Goal: Check status

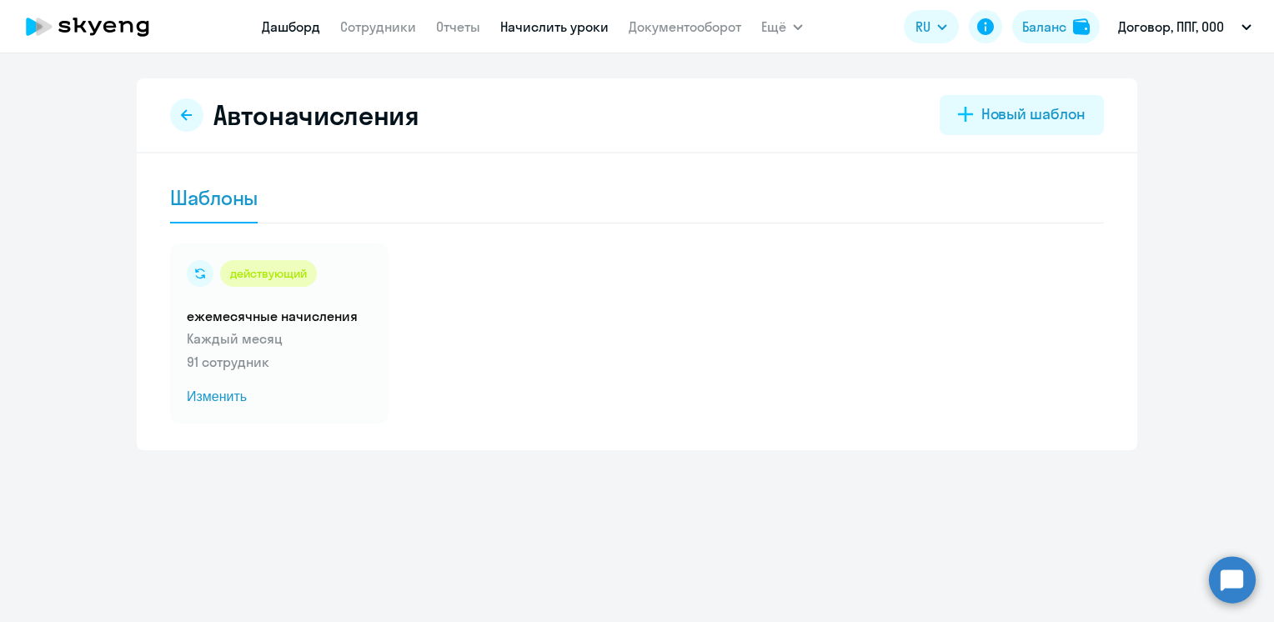
drag, startPoint x: 277, startPoint y: 28, endPoint x: 263, endPoint y: 27, distance: 13.4
click at [277, 28] on link "Дашборд" at bounding box center [291, 26] width 58 height 17
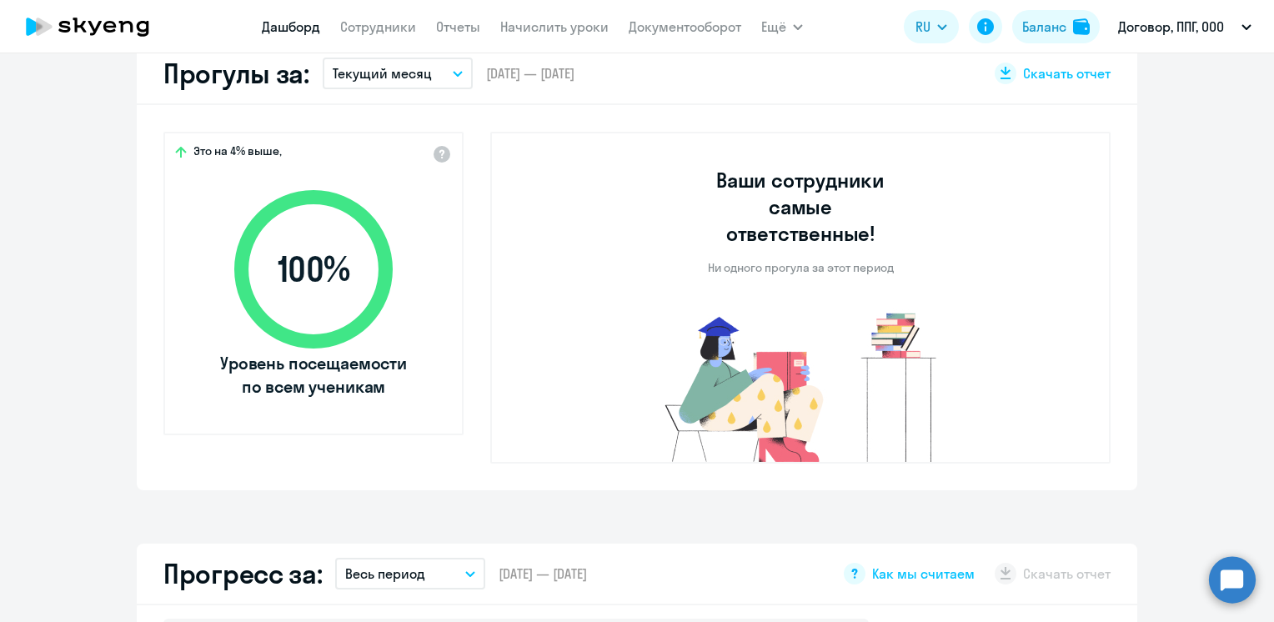
scroll to position [333, 0]
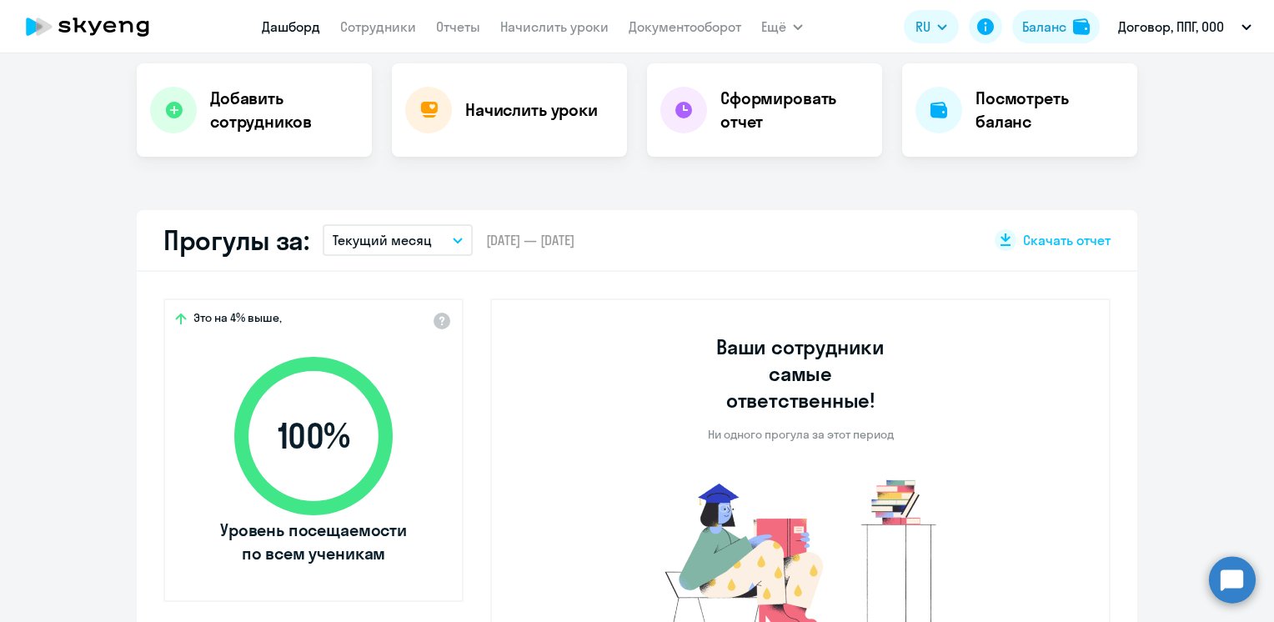
click at [415, 238] on p "Текущий месяц" at bounding box center [382, 240] width 99 height 20
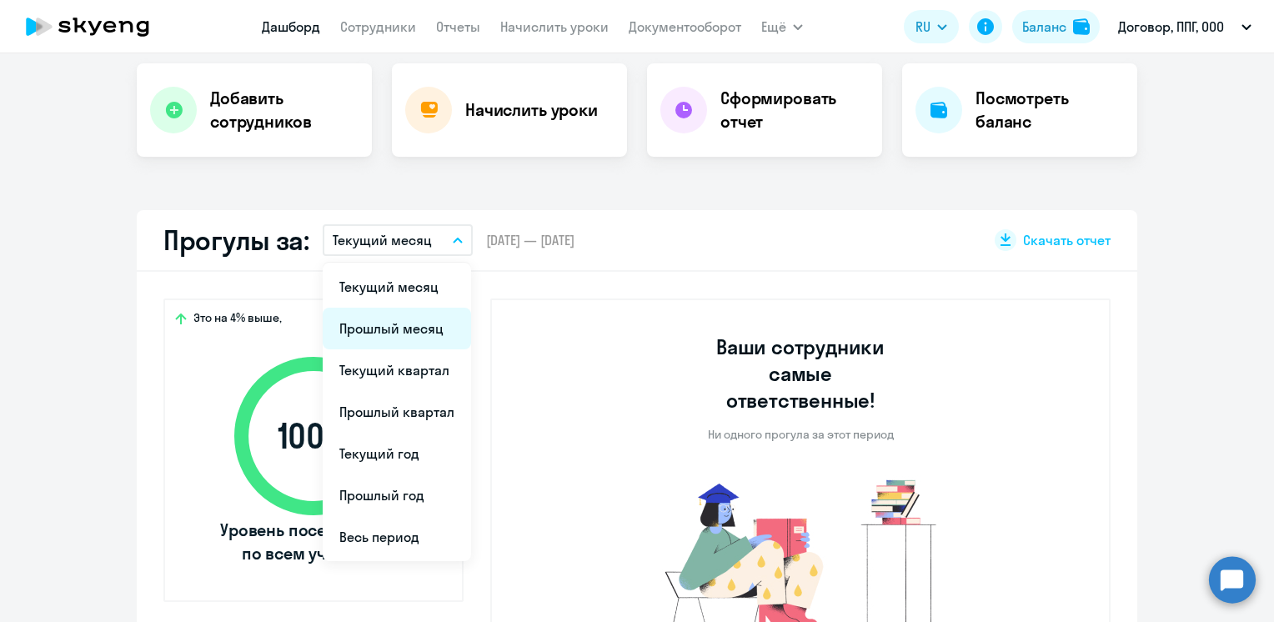
click at [383, 316] on li "Прошлый месяц" at bounding box center [397, 329] width 148 height 42
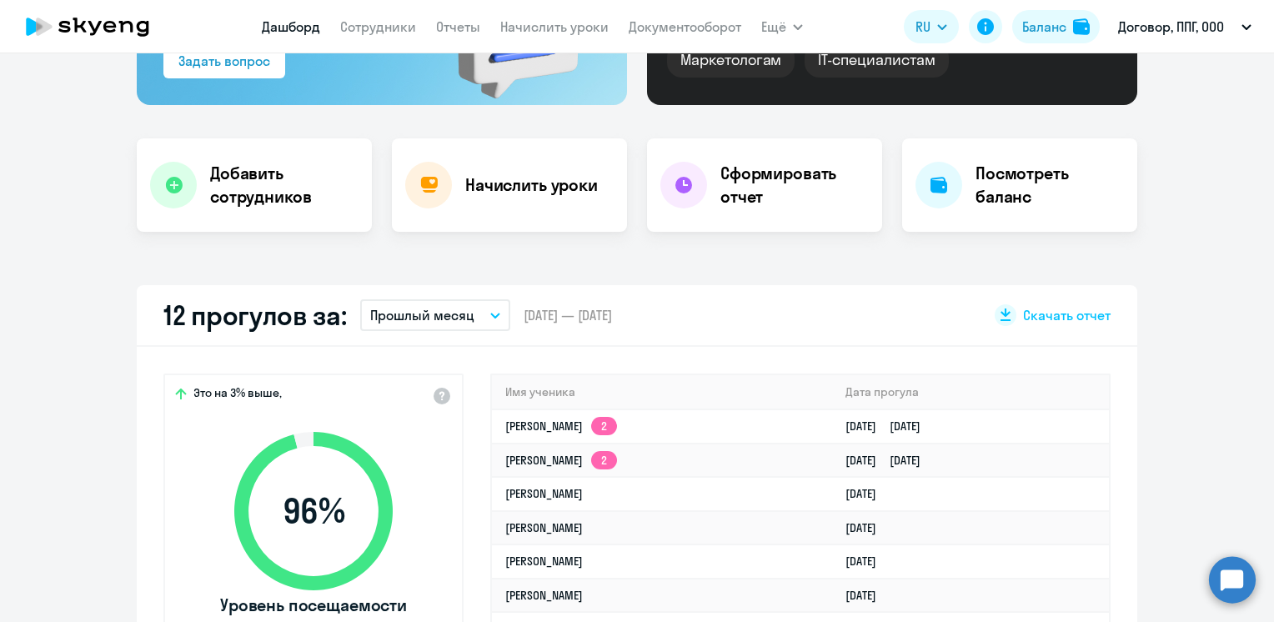
scroll to position [250, 0]
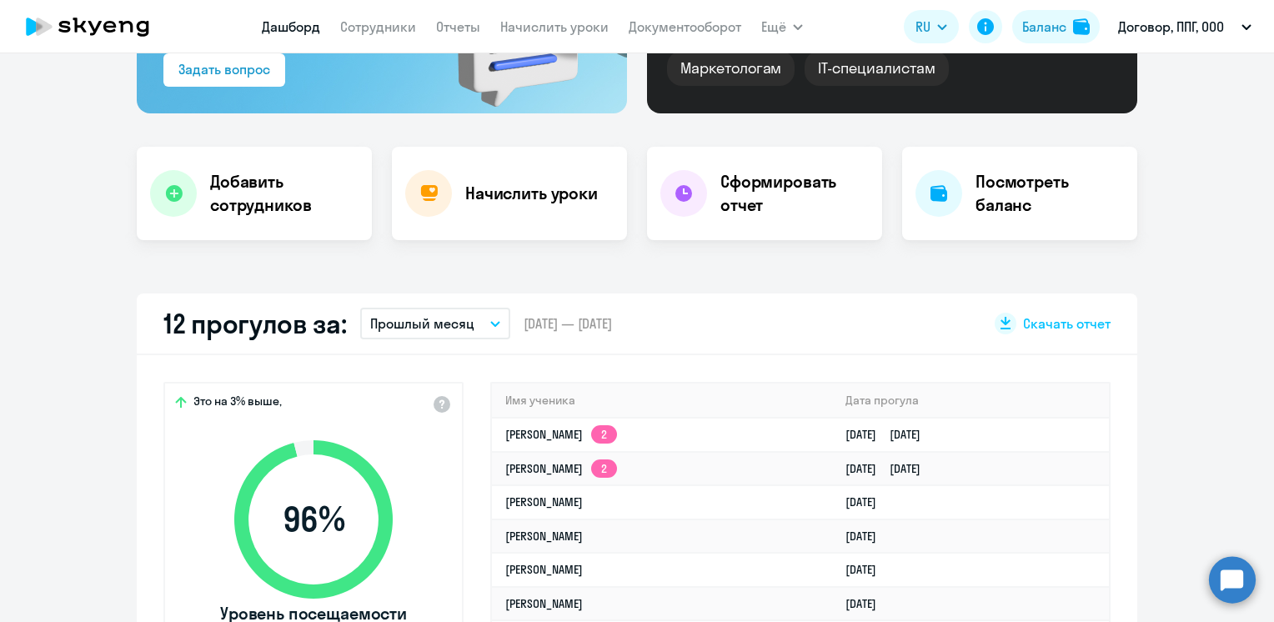
select select "30"
click at [449, 326] on p "Прошлый месяц" at bounding box center [422, 323] width 104 height 20
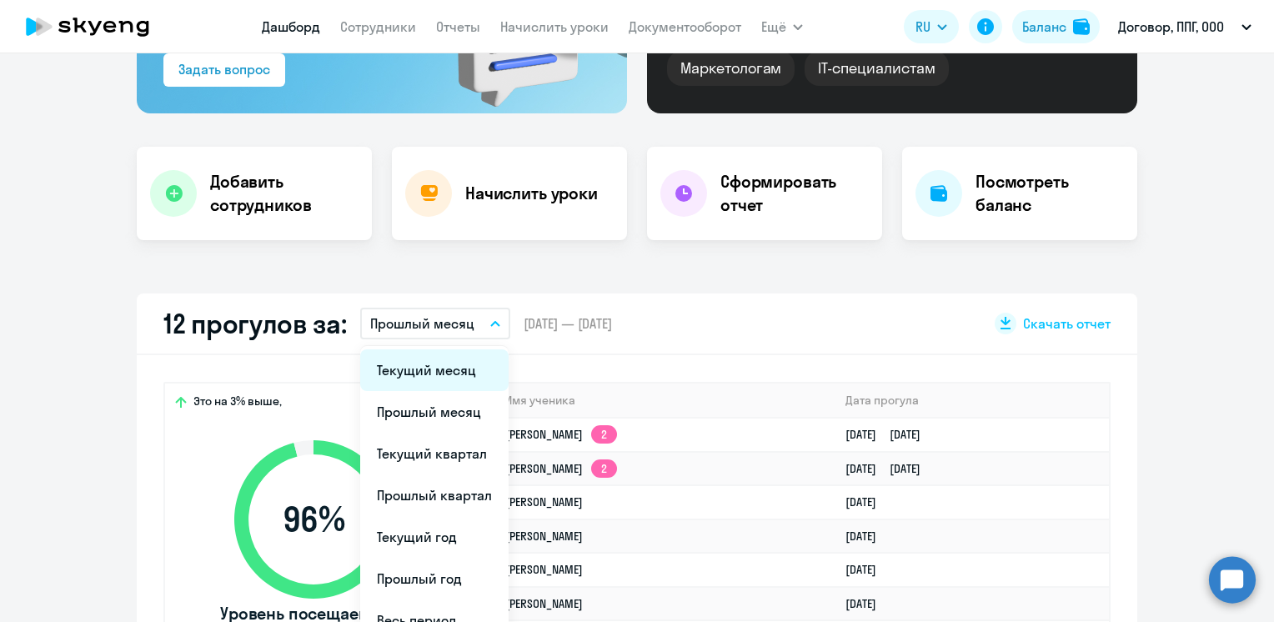
click at [422, 371] on li "Текущий месяц" at bounding box center [434, 370] width 148 height 42
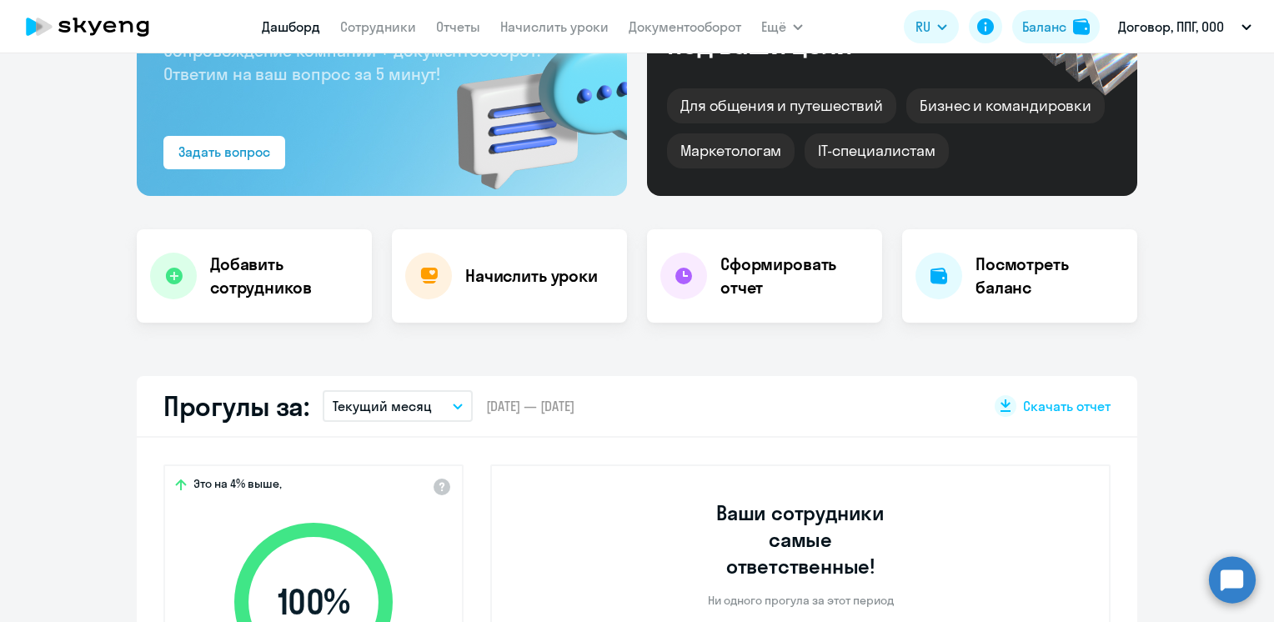
scroll to position [83, 0]
